Goal: Information Seeking & Learning: Learn about a topic

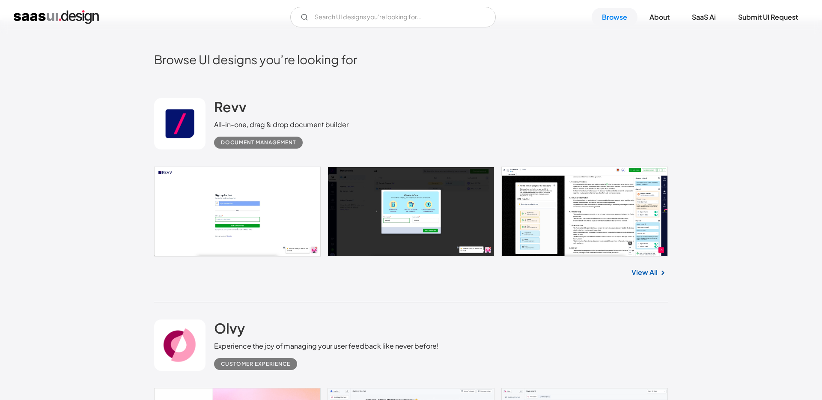
scroll to position [177, 0]
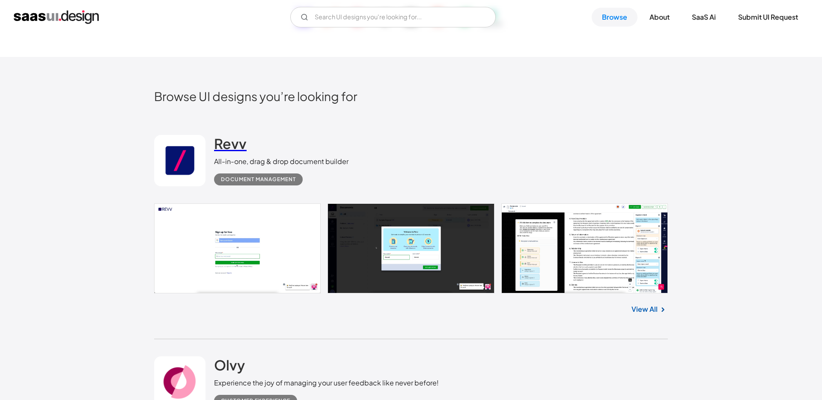
click at [222, 142] on h2 "Revv" at bounding box center [230, 143] width 33 height 17
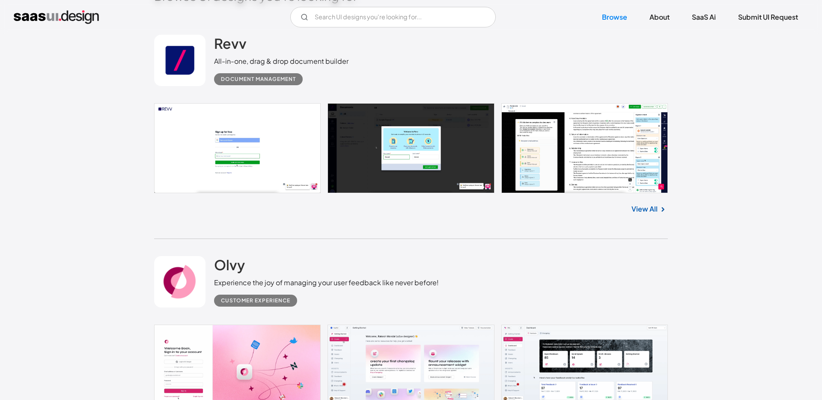
scroll to position [329, 0]
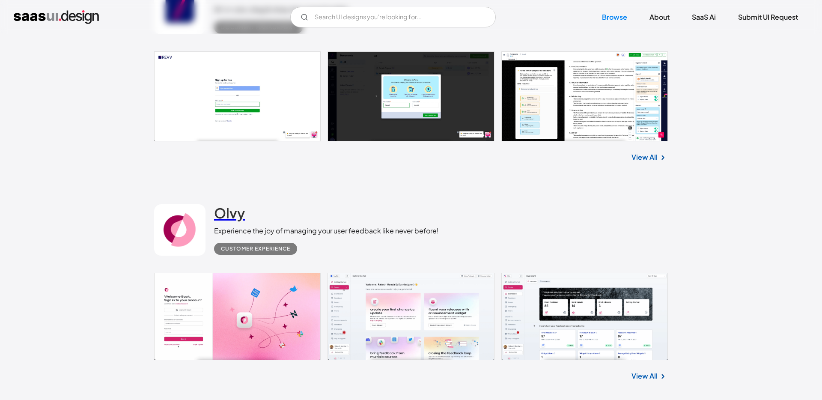
click at [228, 210] on h2 "Olvy" at bounding box center [229, 212] width 31 height 17
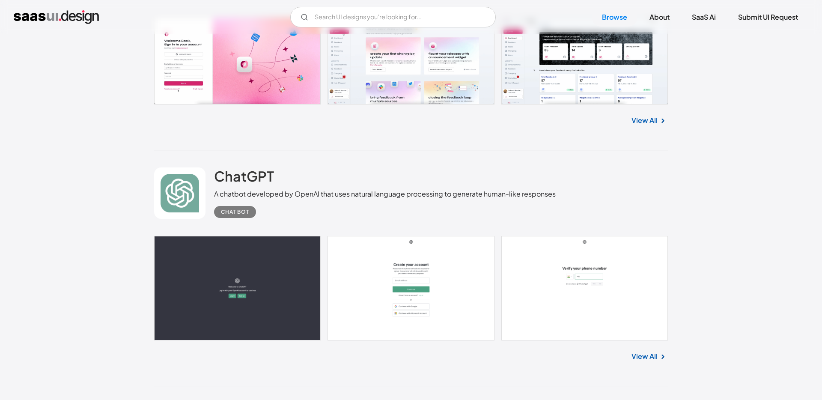
scroll to position [616, 0]
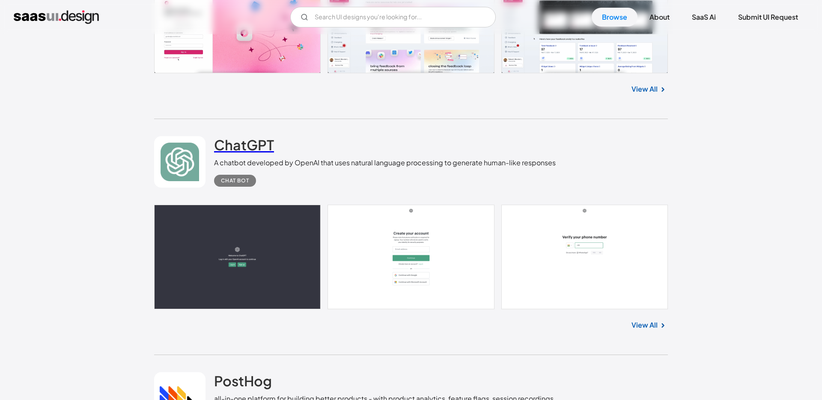
click at [242, 148] on h2 "ChatGPT" at bounding box center [244, 144] width 60 height 17
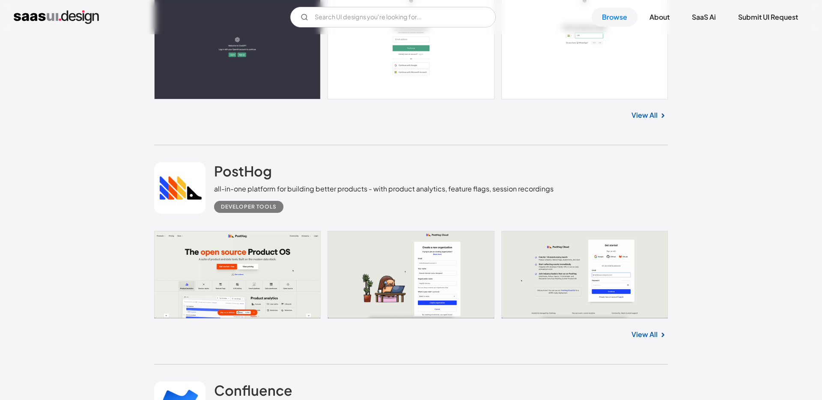
scroll to position [847, 0]
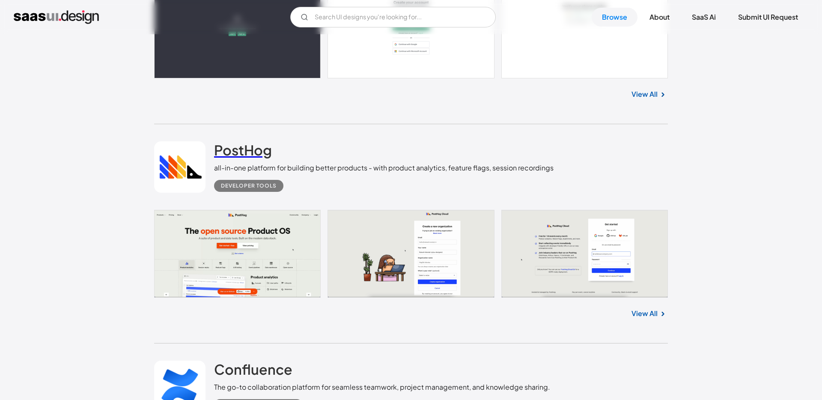
click at [251, 152] on h2 "PostHog" at bounding box center [243, 149] width 58 height 17
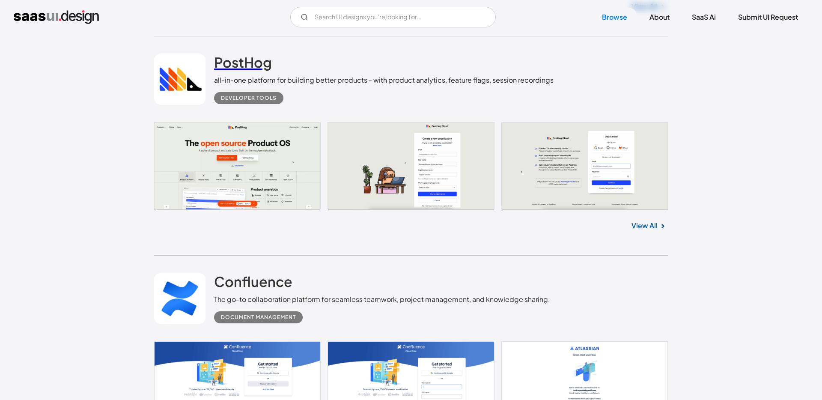
scroll to position [1053, 0]
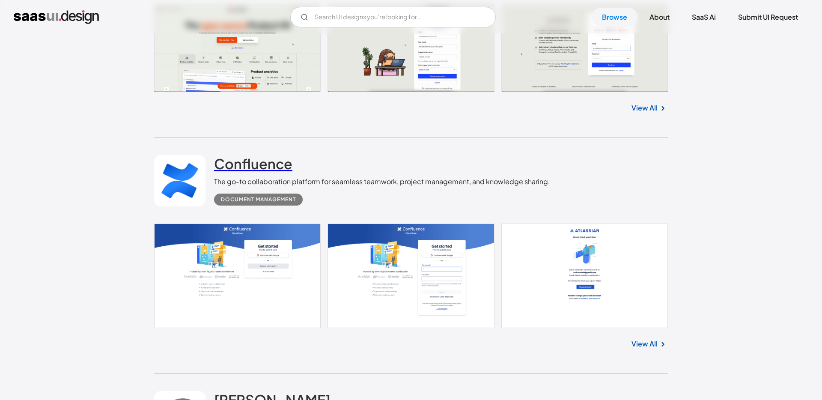
click at [247, 161] on h2 "Confluence" at bounding box center [253, 163] width 78 height 17
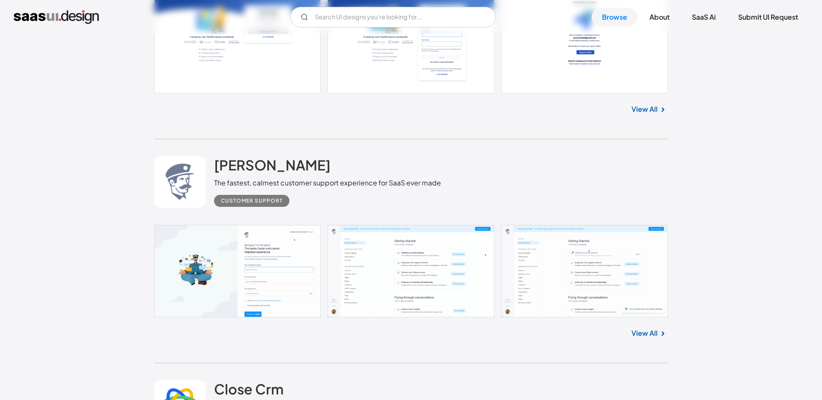
scroll to position [1322, 0]
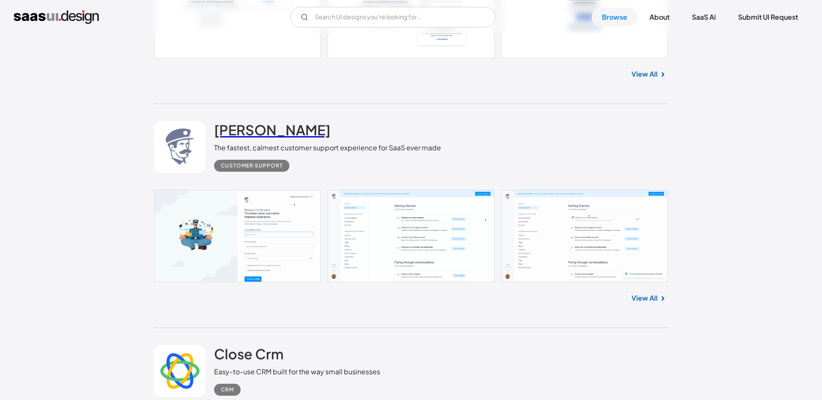
click at [250, 132] on h2 "[PERSON_NAME]" at bounding box center [272, 129] width 116 height 17
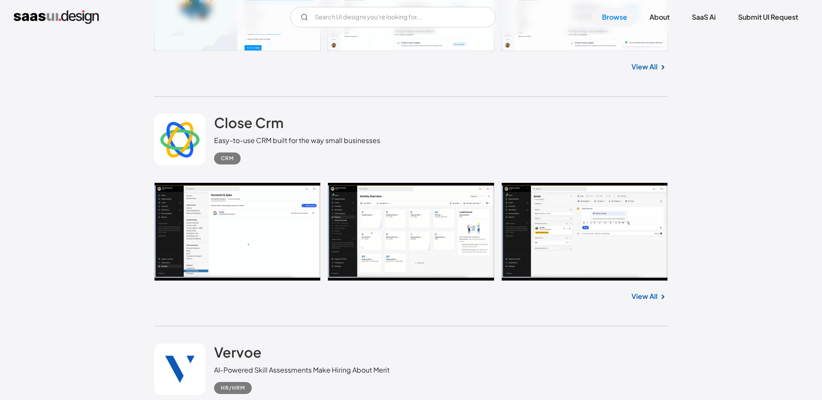
scroll to position [1561, 0]
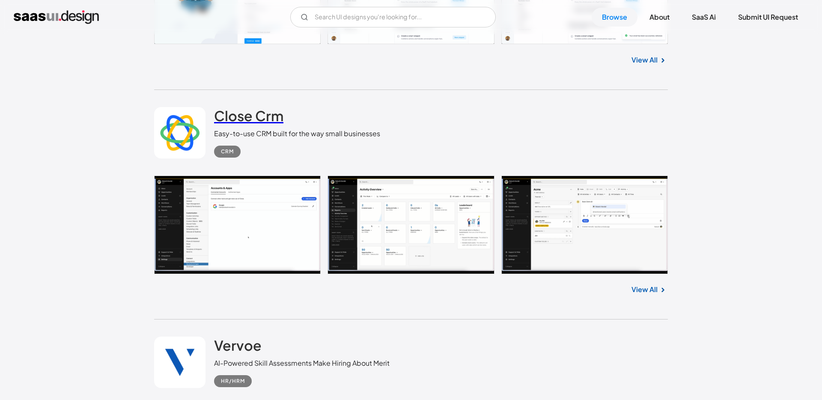
click at [253, 119] on h2 "Close Crm" at bounding box center [248, 115] width 69 height 17
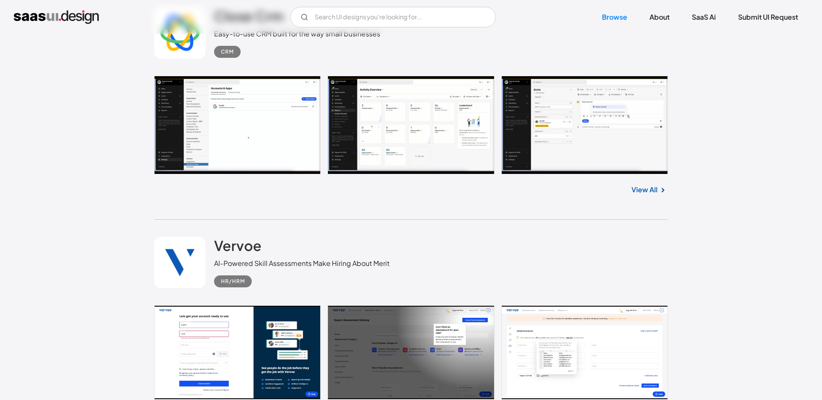
scroll to position [1687, 0]
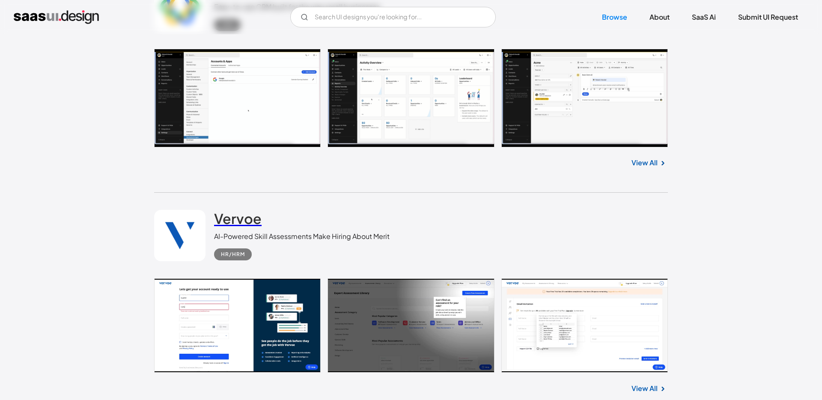
click at [238, 221] on h2 "Vervoe" at bounding box center [238, 218] width 48 height 17
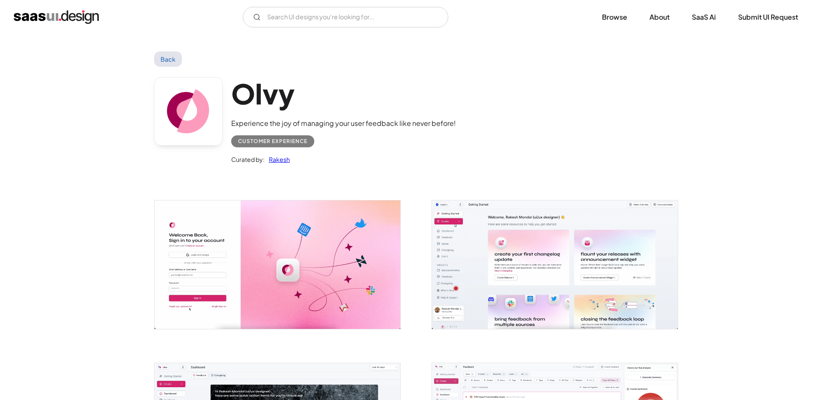
click at [322, 254] on img "open lightbox" at bounding box center [278, 264] width 246 height 128
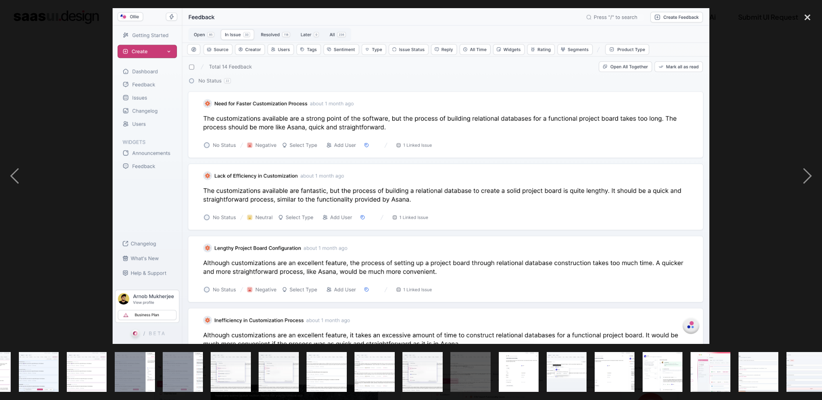
scroll to position [0, 385]
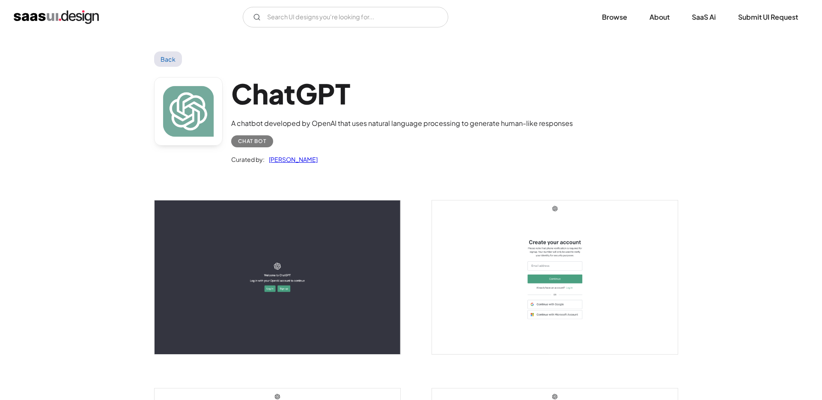
scroll to position [70, 0]
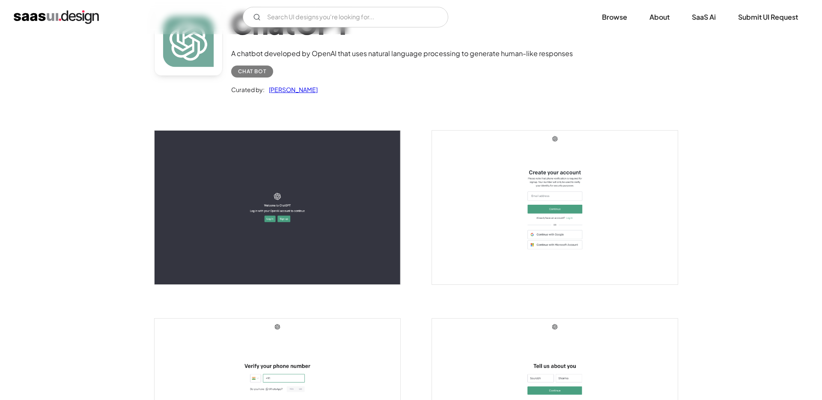
click at [315, 234] on img "open lightbox" at bounding box center [278, 208] width 246 height 154
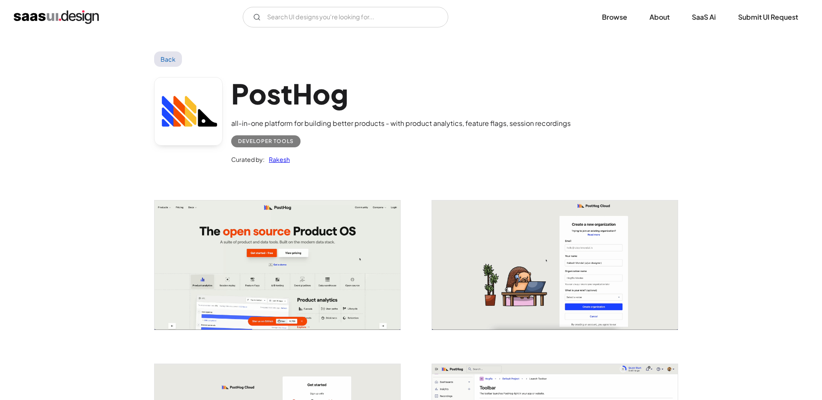
click at [310, 269] on img "open lightbox" at bounding box center [278, 264] width 246 height 129
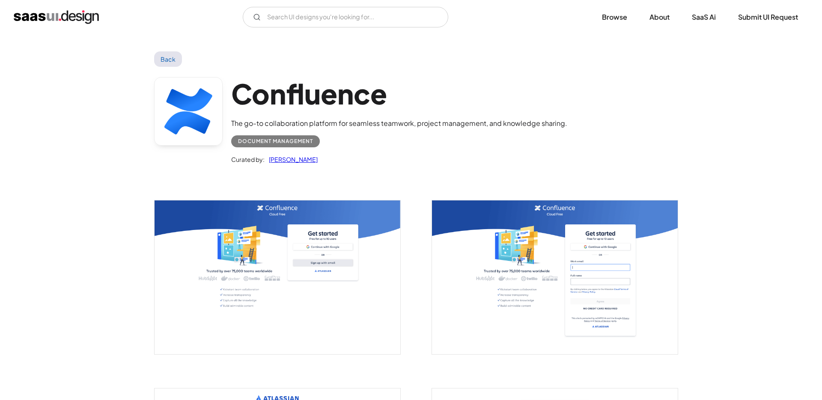
click at [310, 261] on img "open lightbox" at bounding box center [278, 277] width 246 height 154
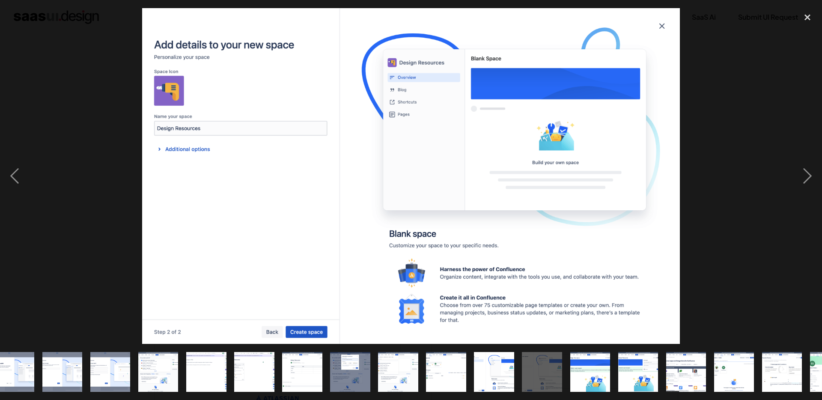
scroll to position [0, 385]
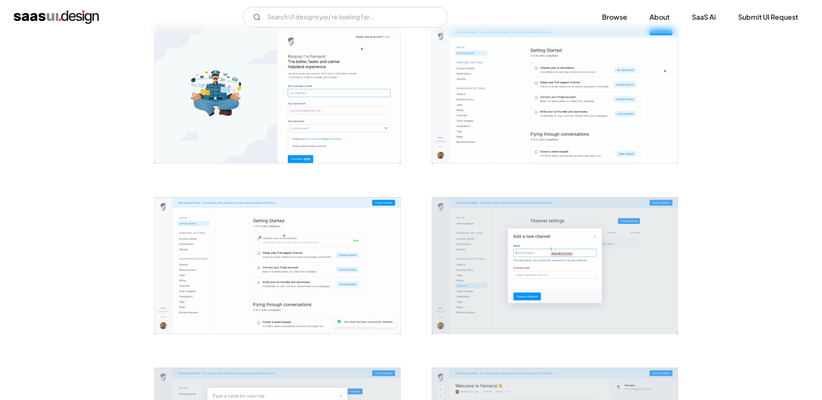
scroll to position [161, 0]
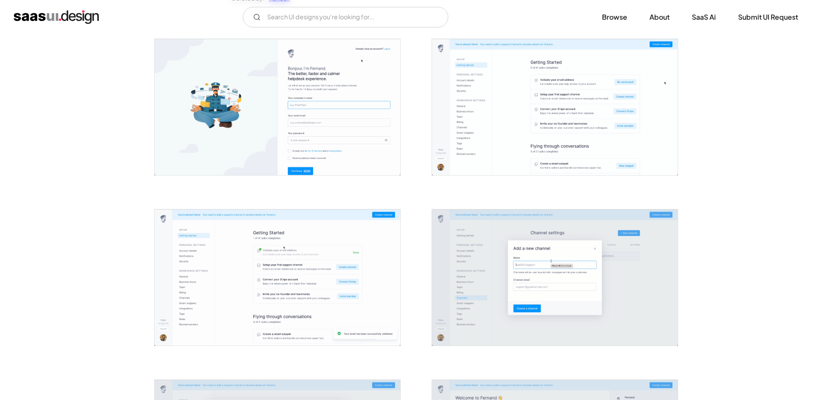
click at [271, 98] on img "open lightbox" at bounding box center [278, 107] width 246 height 136
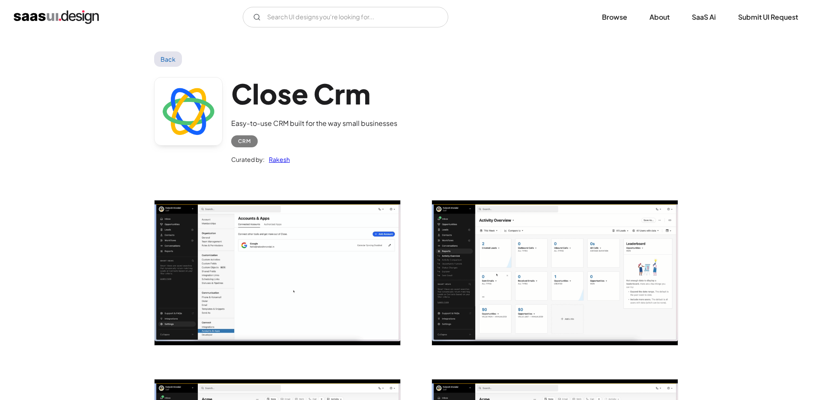
click at [354, 256] on img "open lightbox" at bounding box center [278, 272] width 246 height 145
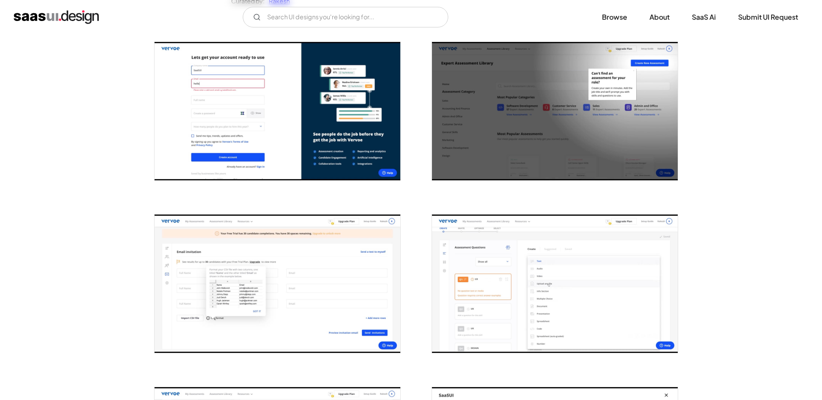
scroll to position [174, 0]
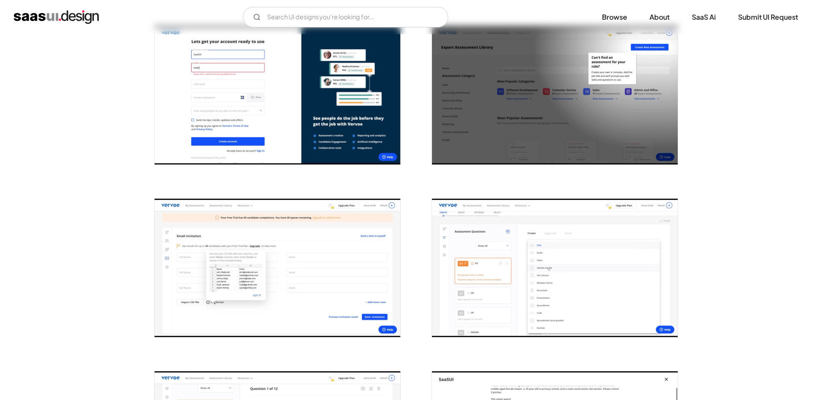
click at [367, 291] on img "open lightbox" at bounding box center [278, 268] width 246 height 138
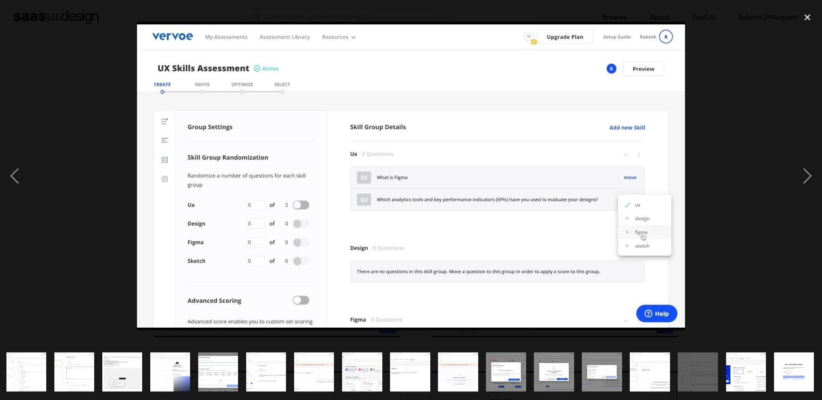
scroll to position [0, 146]
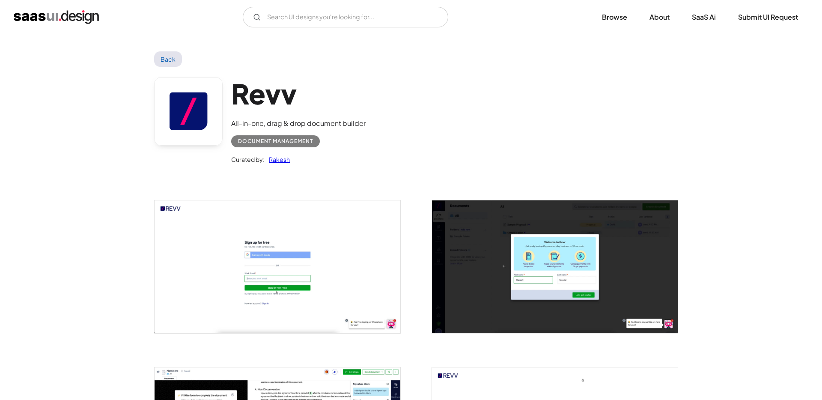
click at [295, 270] on img "open lightbox" at bounding box center [278, 266] width 246 height 132
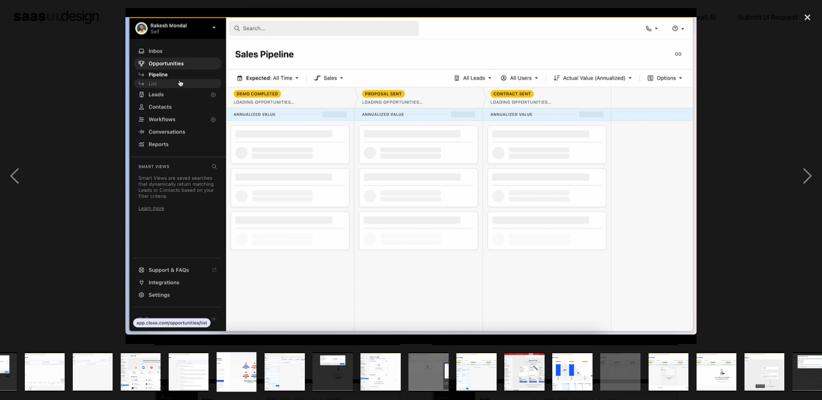
scroll to position [0, 289]
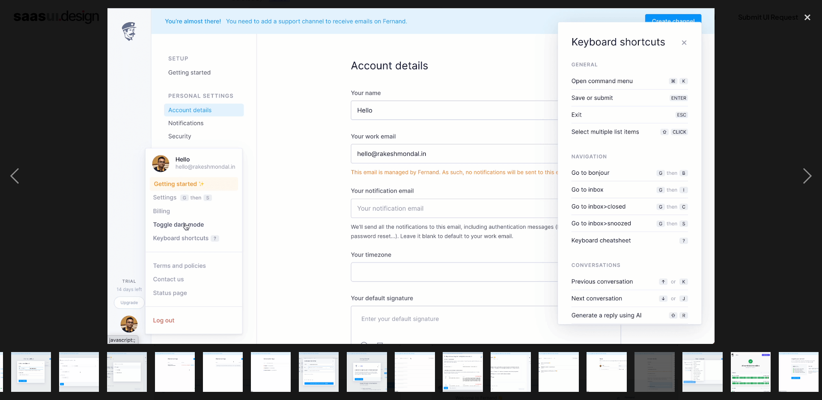
scroll to position [0, 146]
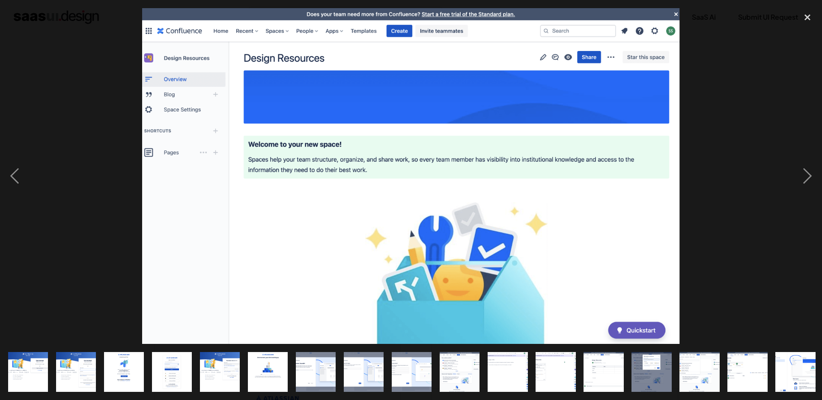
scroll to position [0, 385]
